Goal: Communication & Community: Answer question/provide support

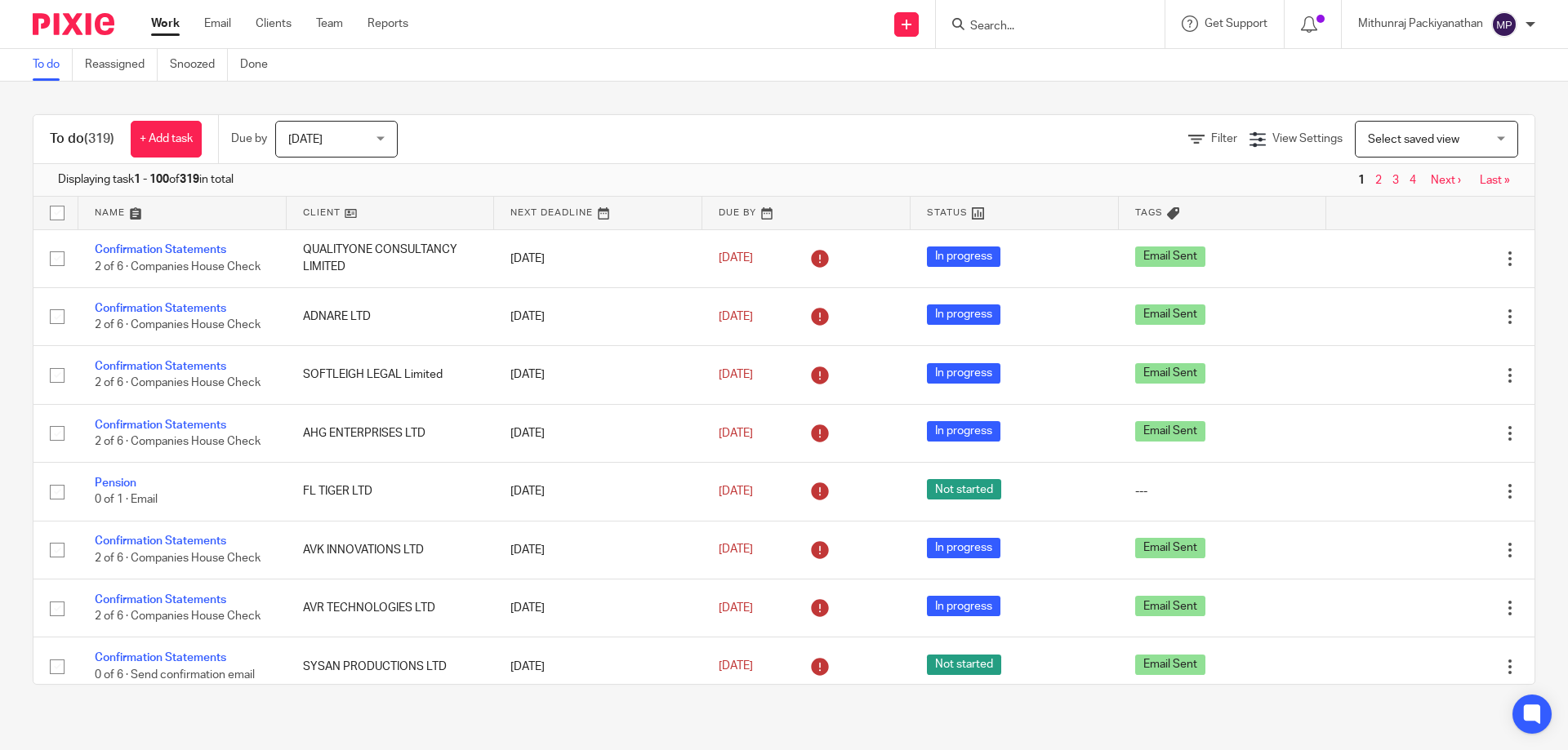
click at [996, 23] on input "Search" at bounding box center [1042, 27] width 147 height 15
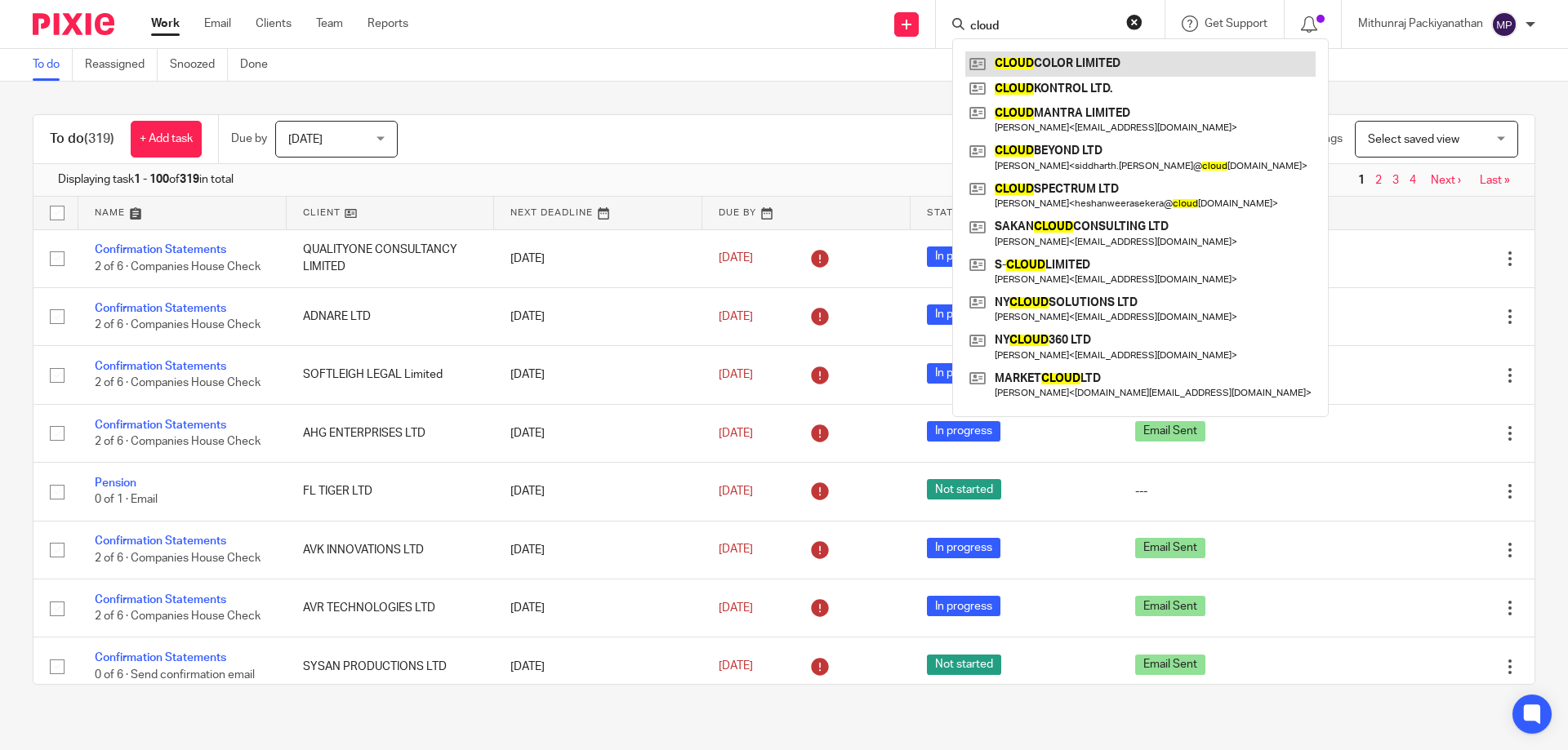
type input "cloud"
click at [1077, 56] on link at bounding box center [1141, 64] width 350 height 25
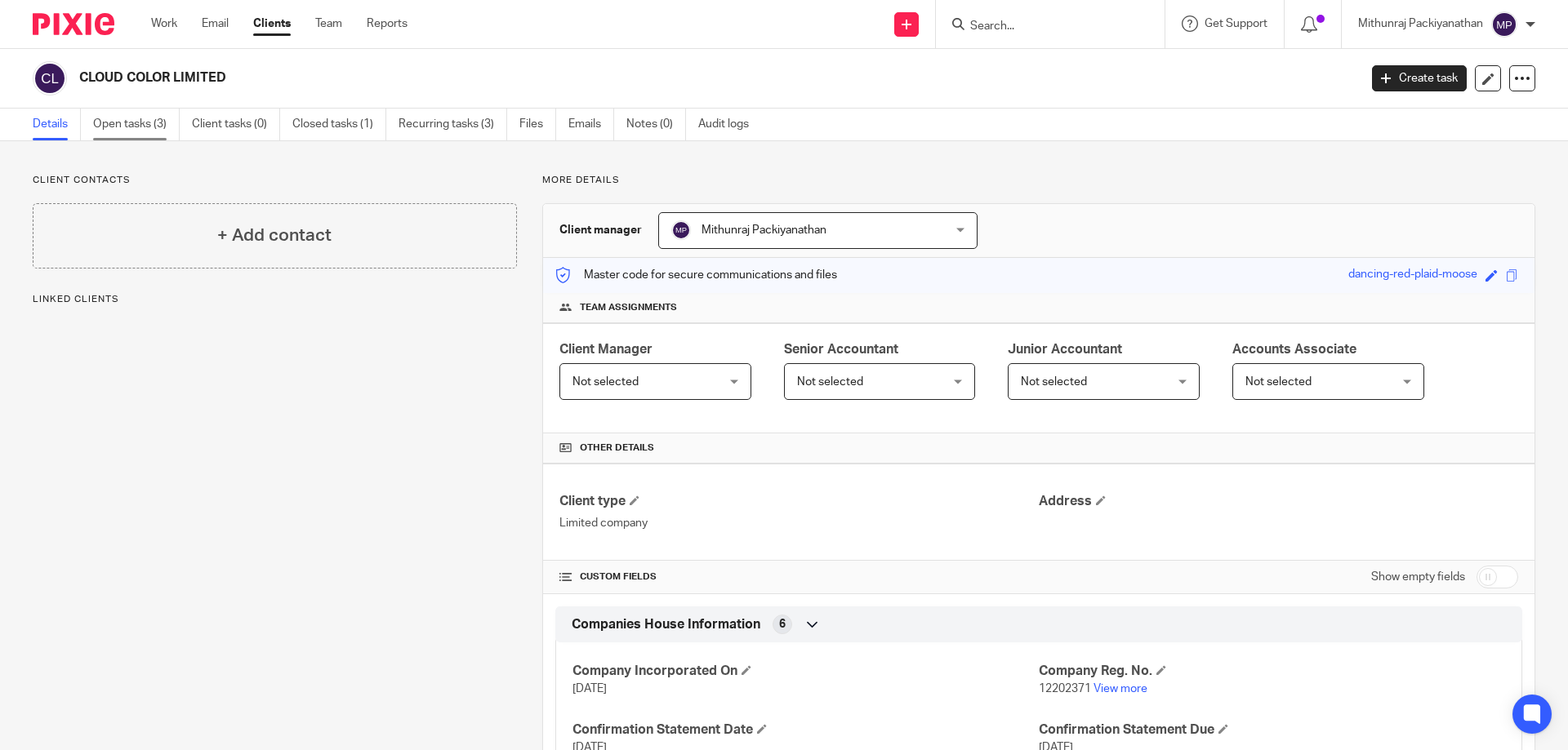
click at [139, 133] on link "Open tasks (3)" at bounding box center [136, 124] width 86 height 32
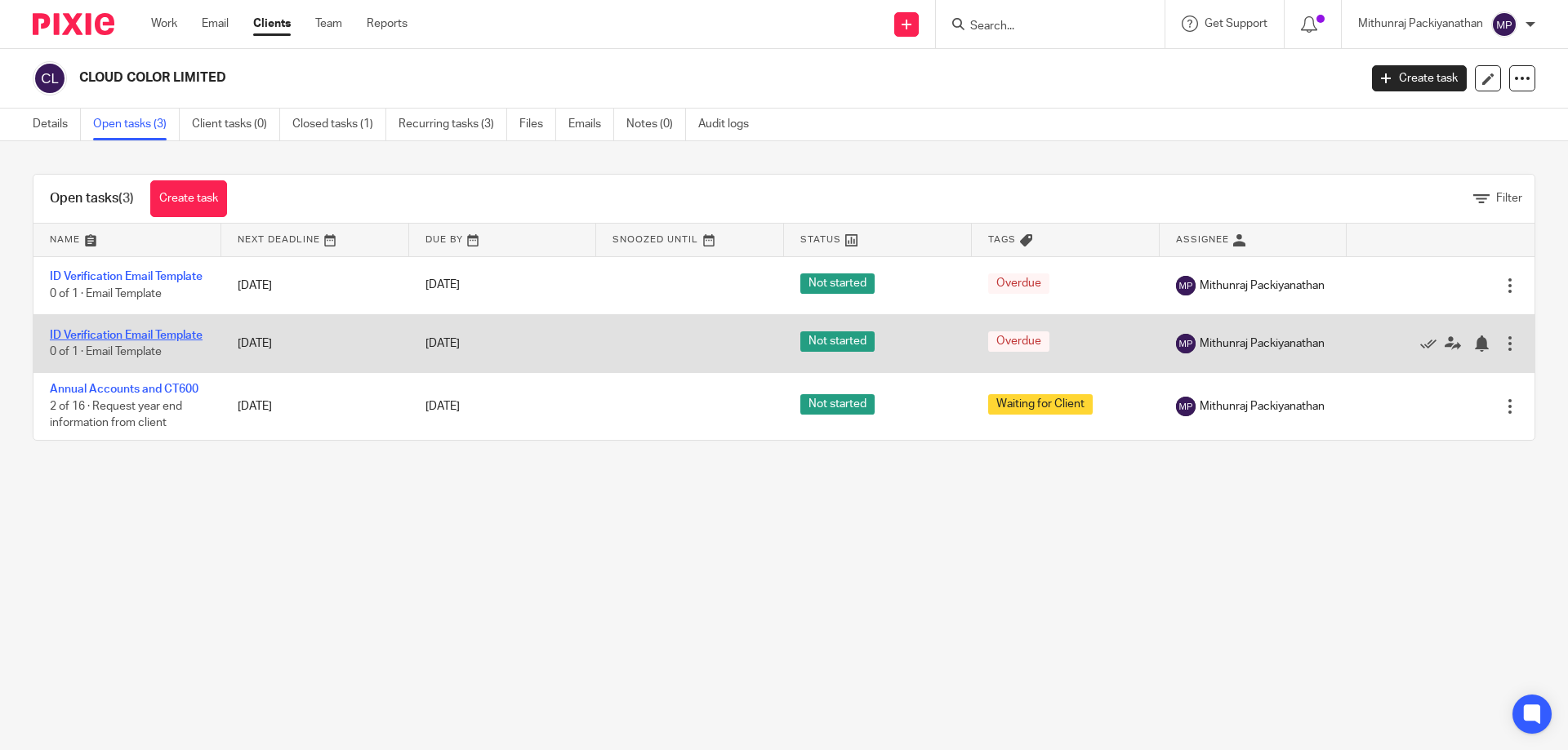
click at [133, 339] on link "ID Verification Email Template" at bounding box center [126, 336] width 153 height 12
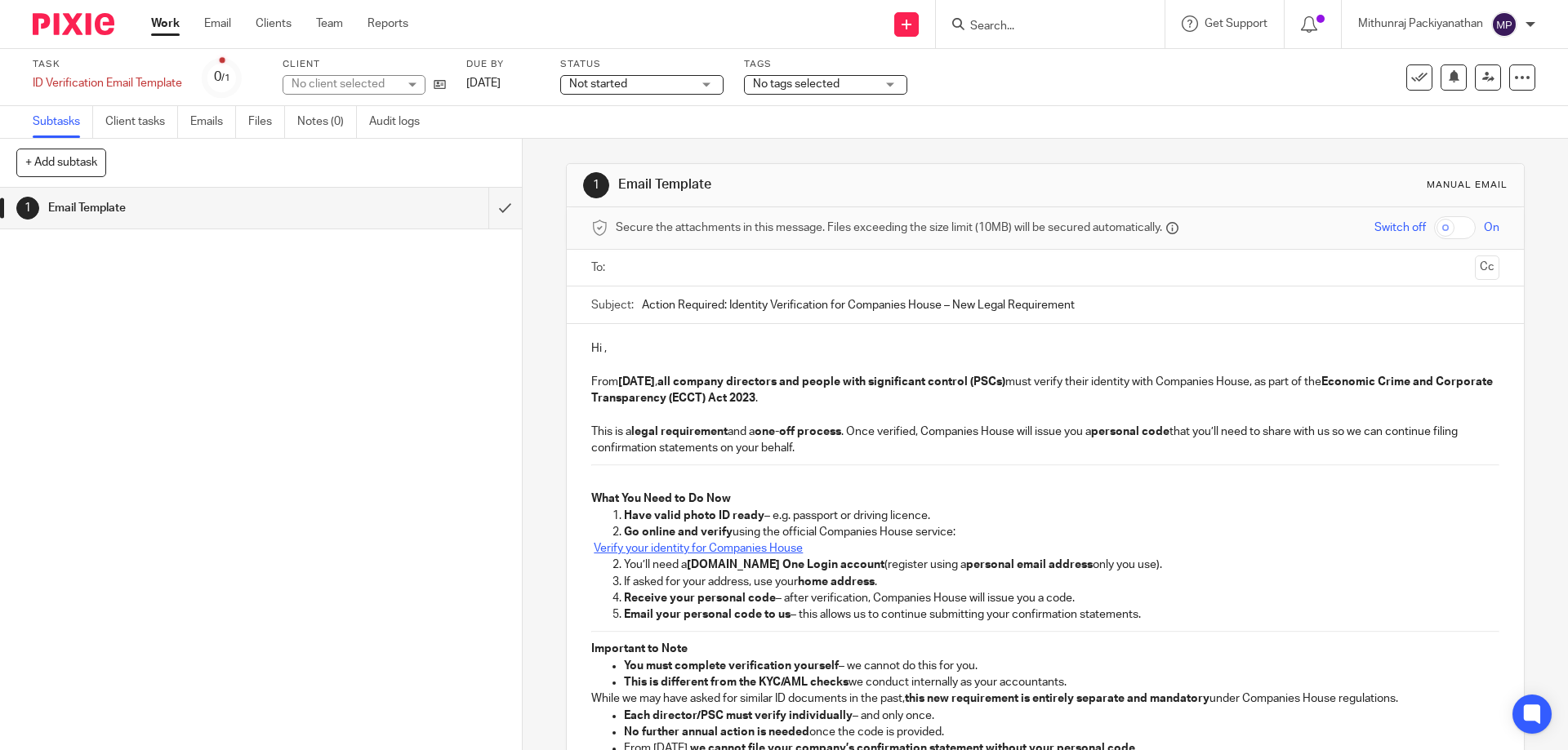
click at [705, 270] on input "text" at bounding box center [1044, 268] width 846 height 19
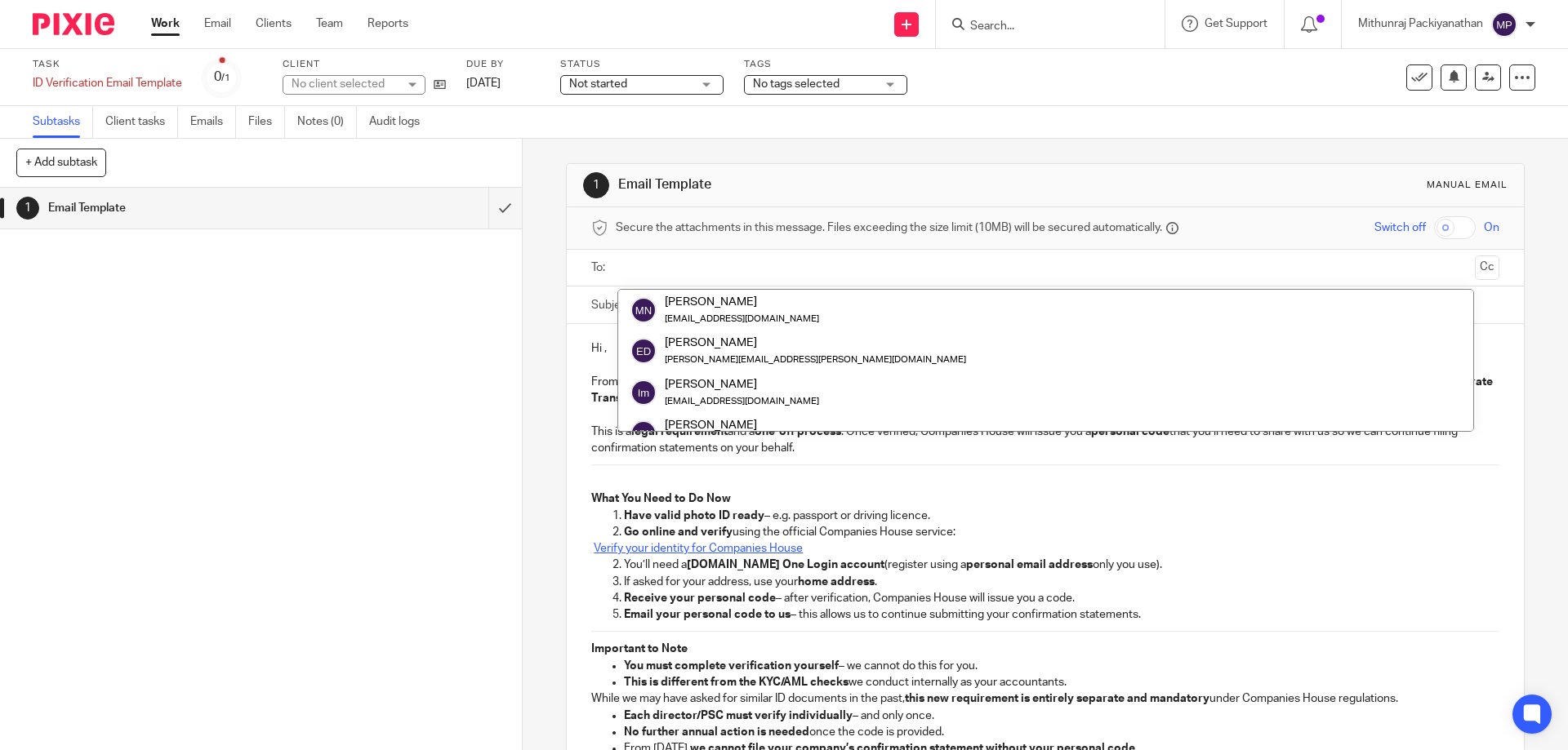
click at [705, 270] on input "text" at bounding box center [1044, 268] width 846 height 19
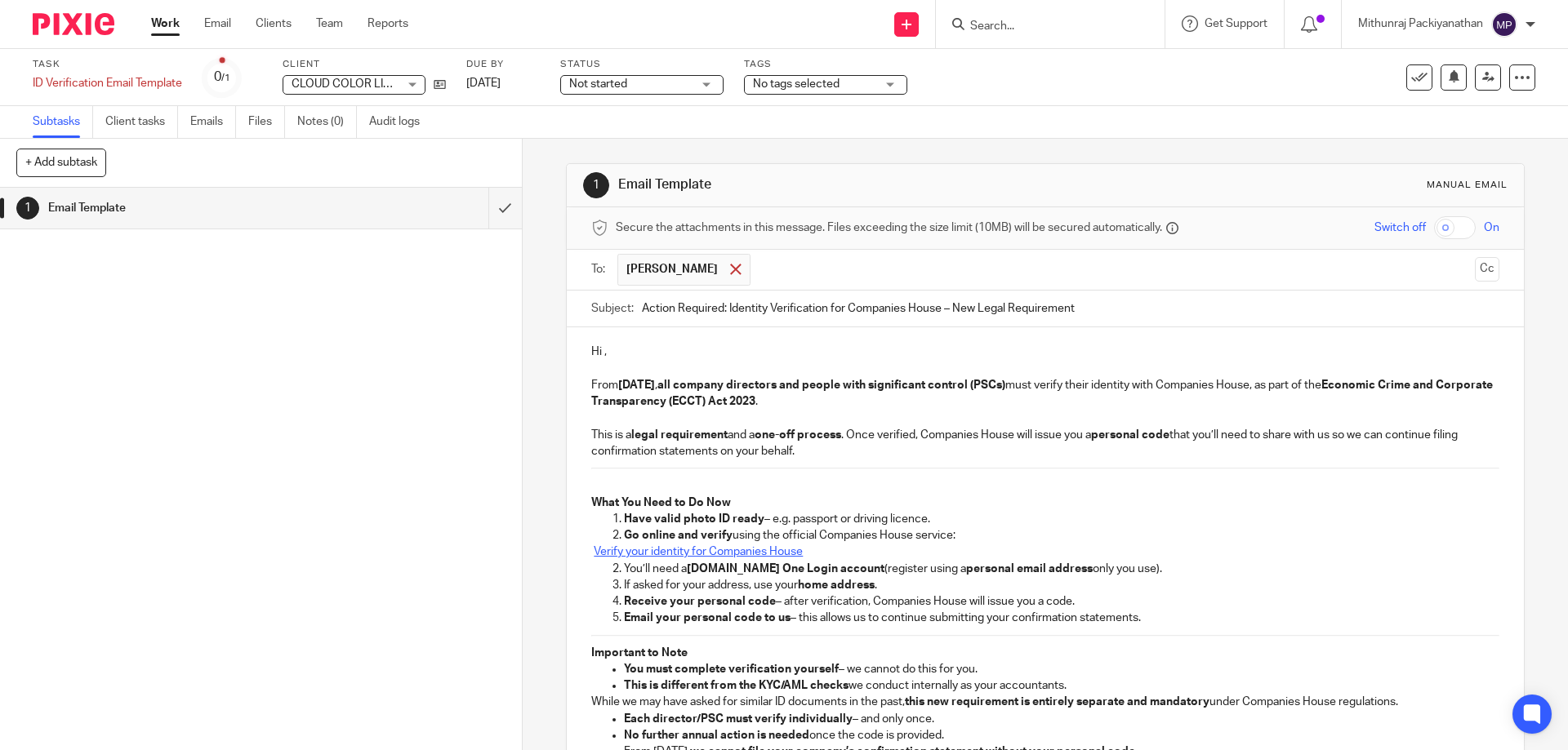
click at [740, 268] on span at bounding box center [735, 269] width 11 height 11
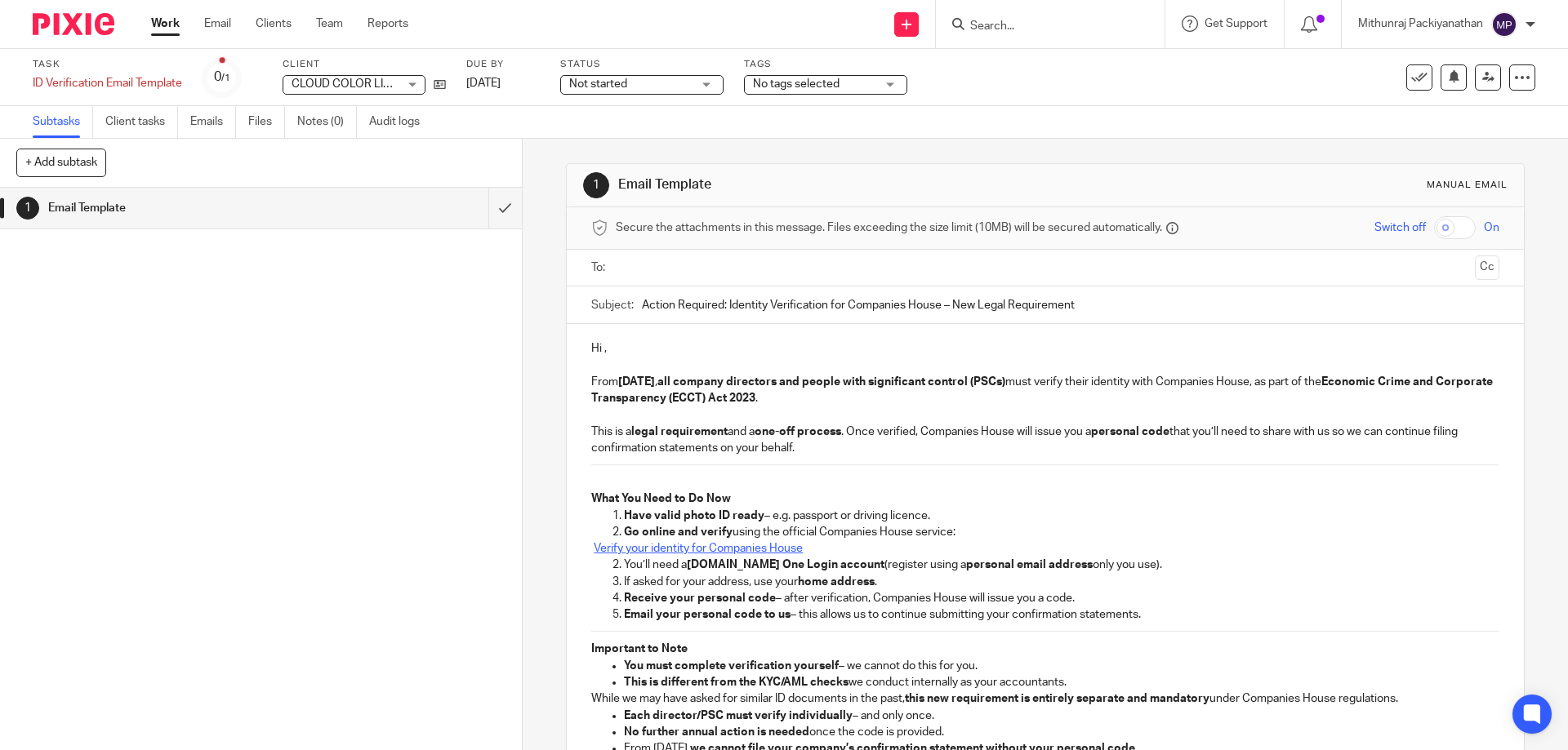
click at [753, 268] on input "text" at bounding box center [1044, 268] width 846 height 19
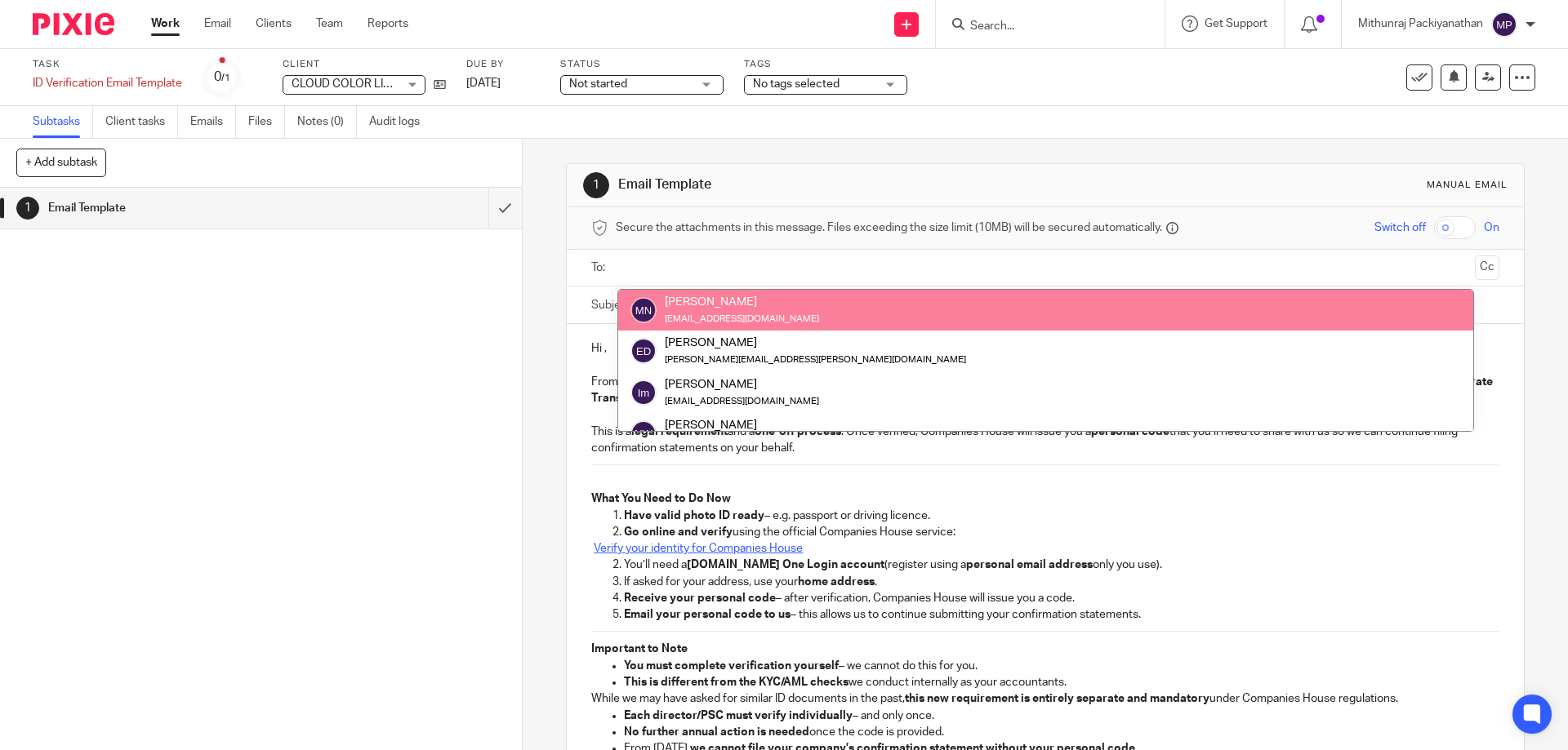
paste input "[EMAIL_ADDRESS][DOMAIN_NAME]"
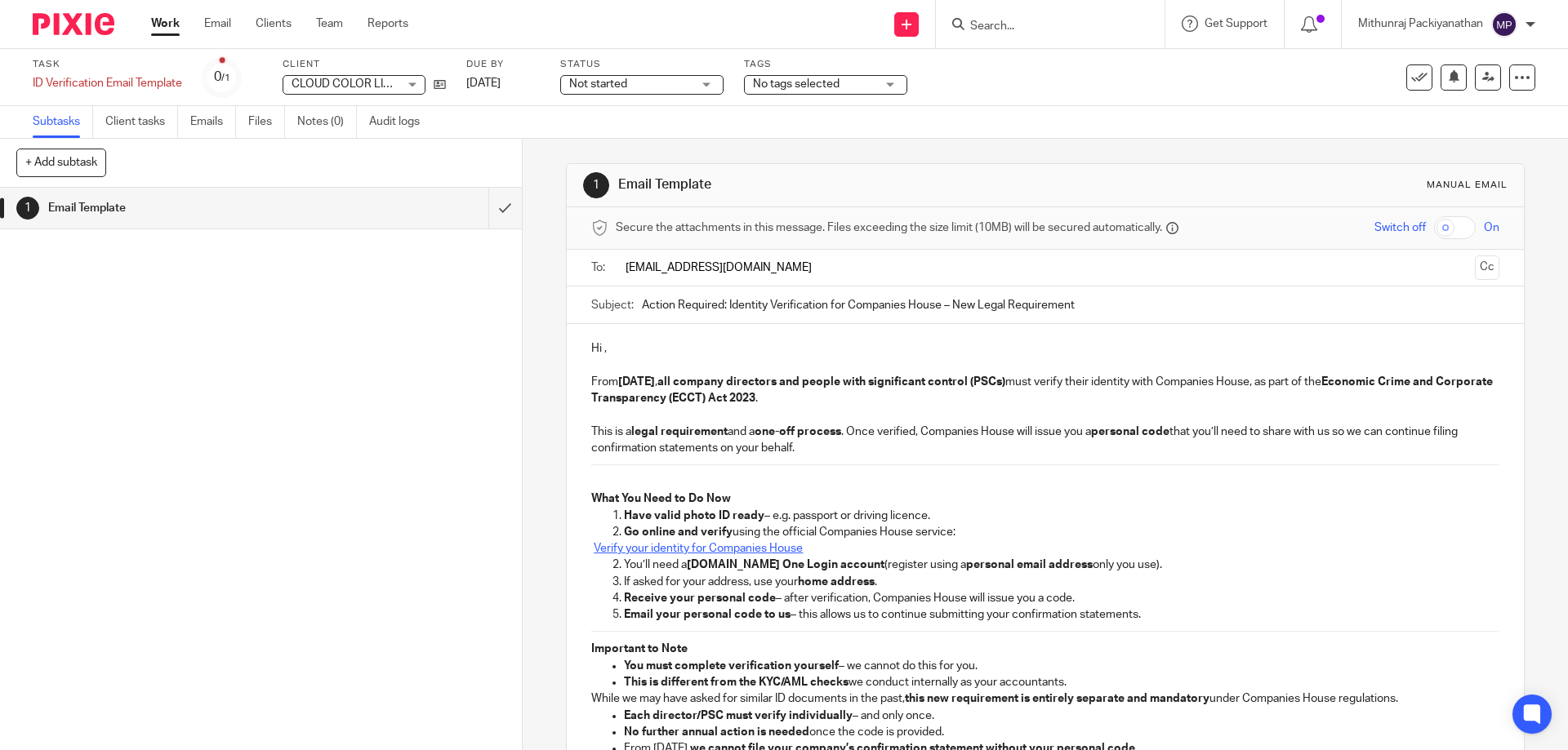
type input "[EMAIL_ADDRESS][DOMAIN_NAME]"
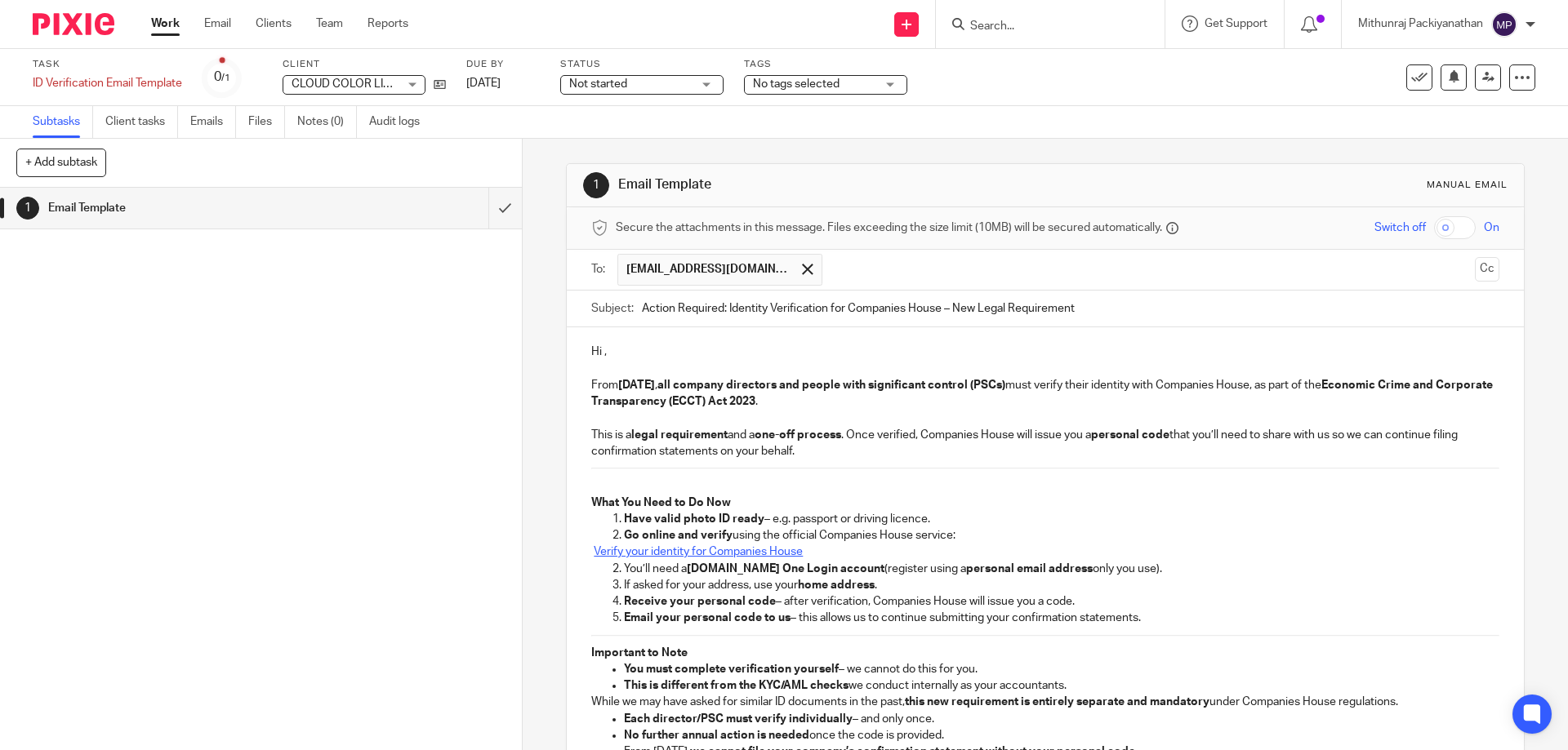
click at [761, 357] on div "Hi , From [DATE] , all company directors and people with significant control (P…" at bounding box center [1045, 592] width 956 height 529
click at [598, 347] on p "Hi ," at bounding box center [1044, 352] width 907 height 17
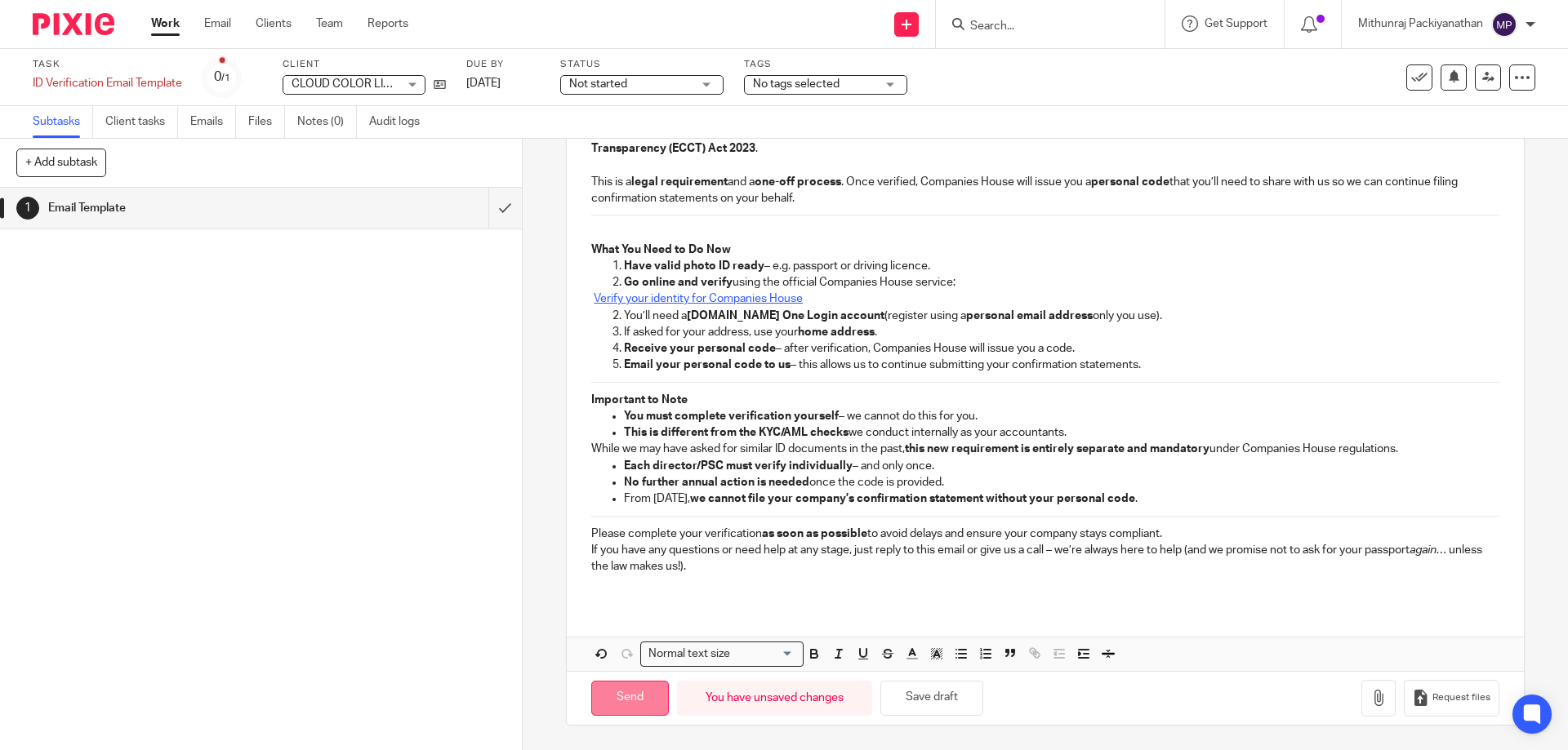
click at [631, 697] on input "Send" at bounding box center [629, 699] width 77 height 35
type input "Sent"
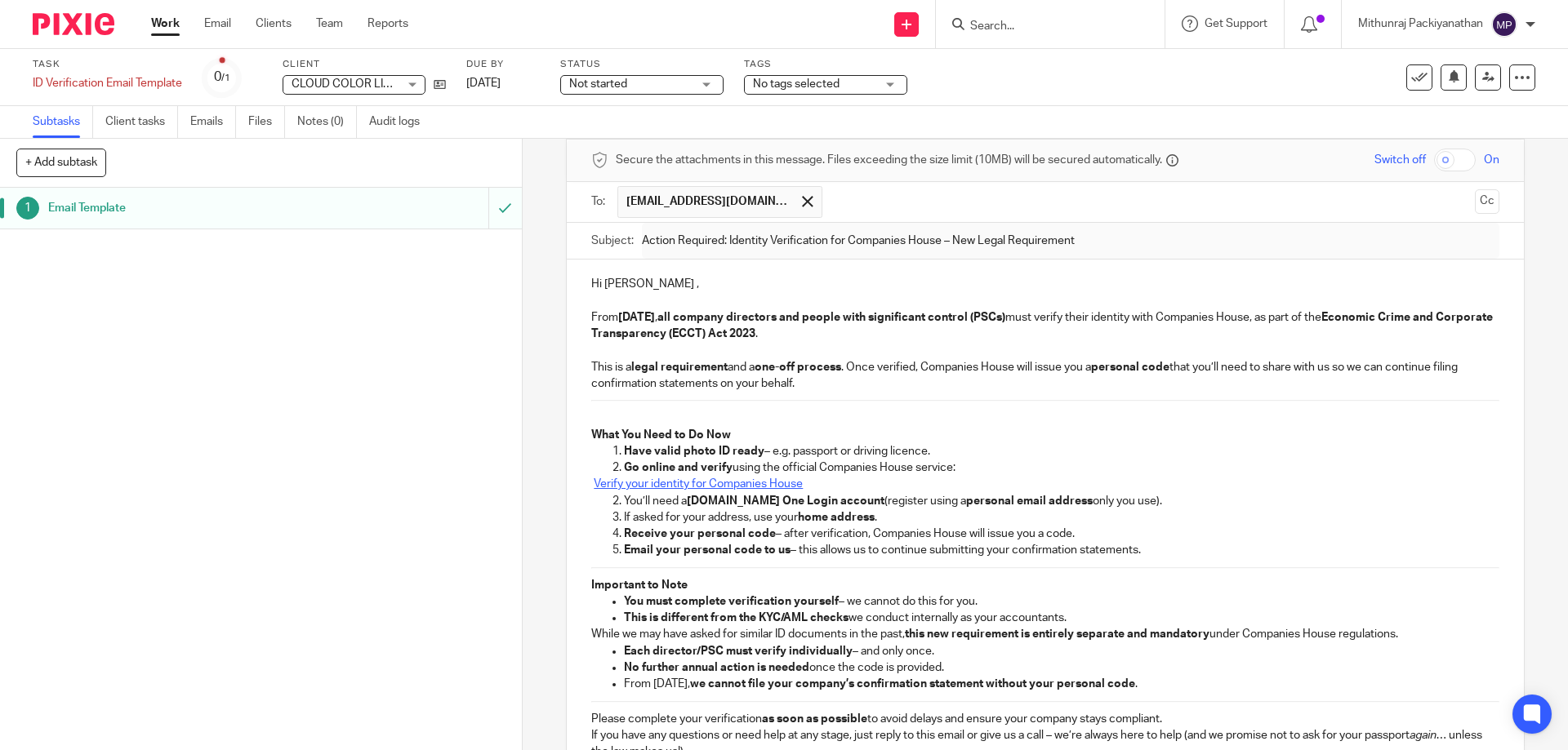
scroll to position [69, 0]
click at [730, 485] on u "Verify your identity for Companies House" at bounding box center [698, 484] width 209 height 12
click at [912, 504] on p "You’ll need a [DOMAIN_NAME] One Login account (register using a personal email …" at bounding box center [1062, 500] width 875 height 17
click at [897, 487] on p "Verify your identity for Companies House" at bounding box center [1044, 484] width 907 height 17
click at [760, 482] on u "Verify your identity for Companies House" at bounding box center [698, 484] width 209 height 12
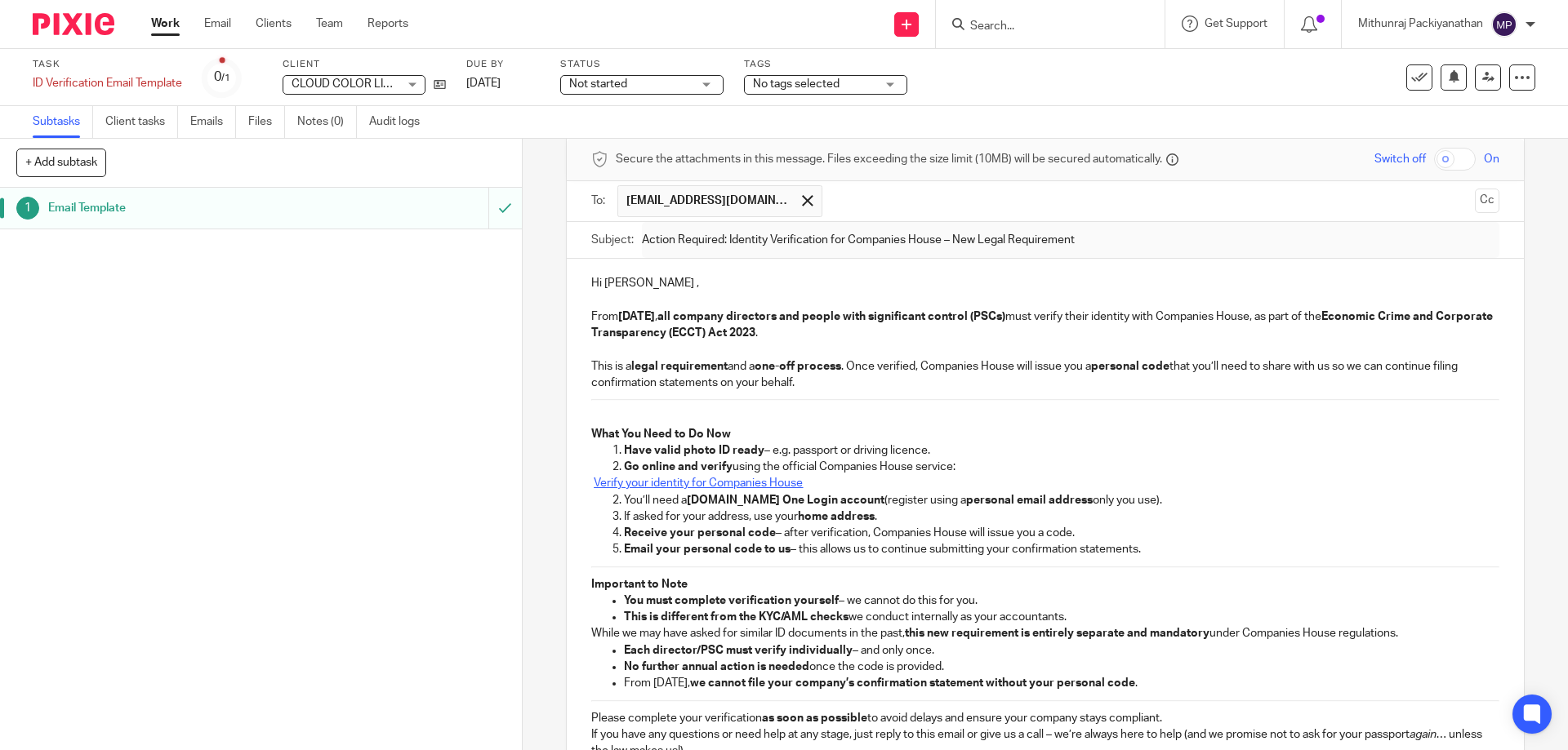
click at [794, 486] on u "Verify your identity for Companies House" at bounding box center [698, 484] width 209 height 12
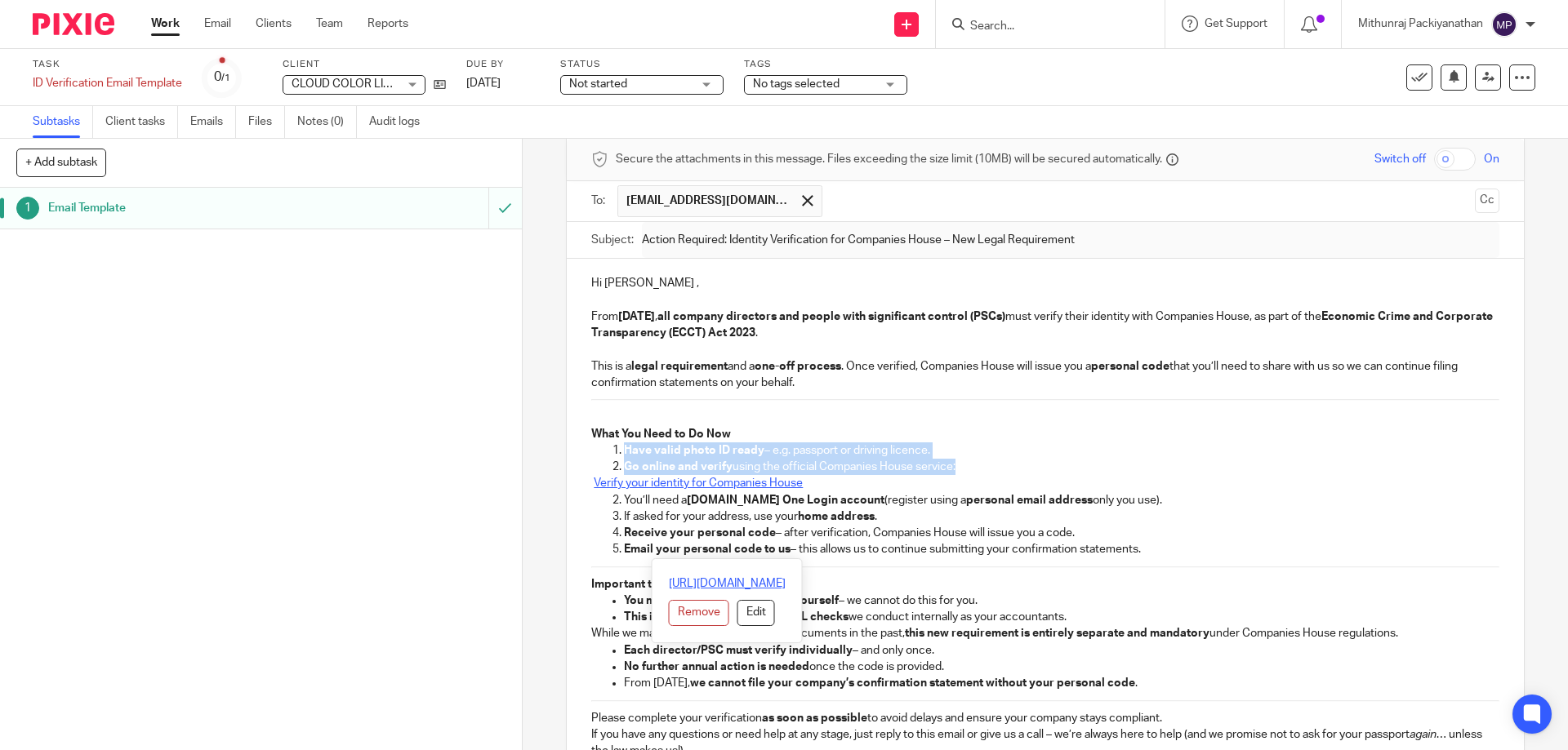
click at [738, 582] on link "[URL][DOMAIN_NAME]" at bounding box center [727, 584] width 117 height 17
